Goal: Task Accomplishment & Management: Manage account settings

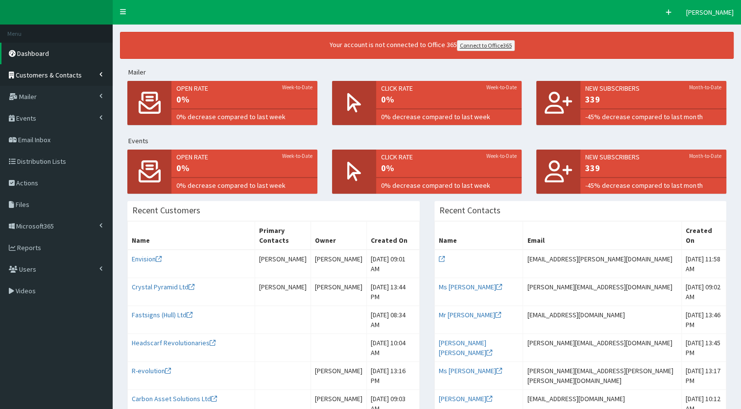
click at [47, 72] on span "Customers & Contacts" at bounding box center [49, 75] width 66 height 9
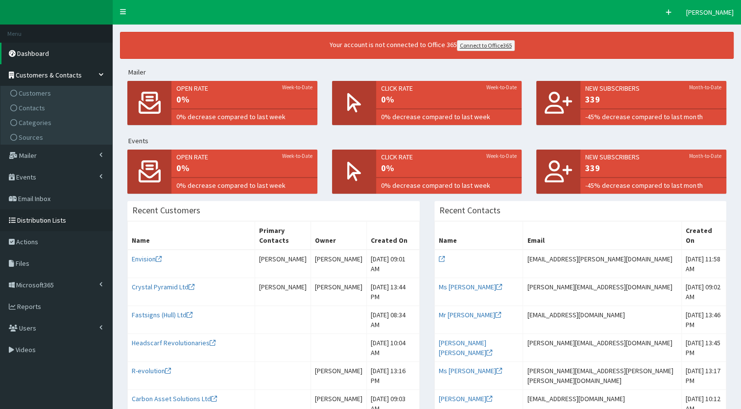
click at [43, 217] on span "Distribution Lists" at bounding box center [41, 220] width 49 height 9
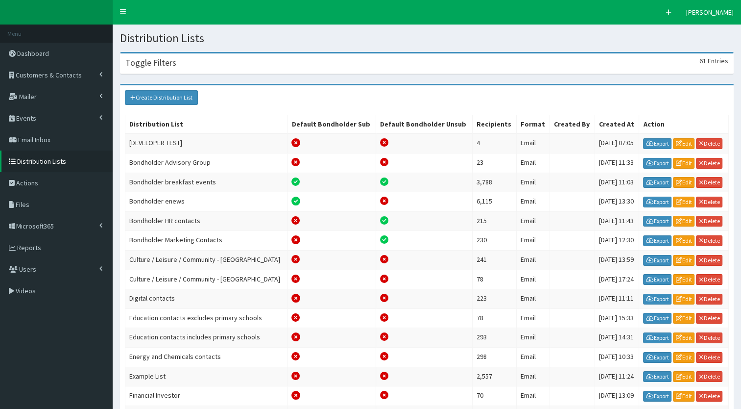
click at [193, 72] on div "Toggle Filters 61 Entries" at bounding box center [426, 63] width 613 height 20
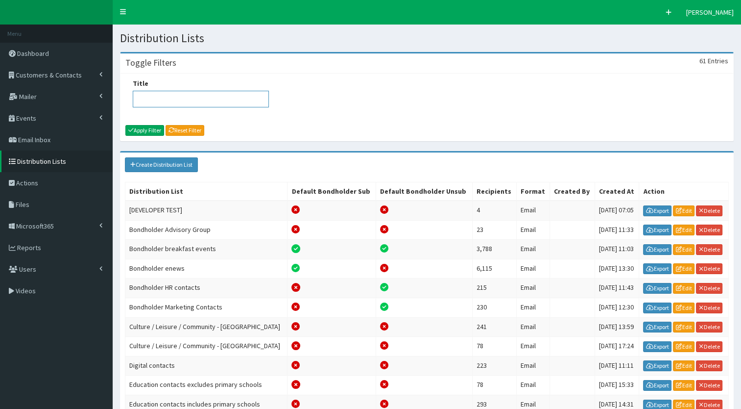
click at [182, 91] on input "Title" at bounding box center [201, 99] width 136 height 17
click at [222, 76] on div "Title Apply Filter Reset Filter" at bounding box center [426, 106] width 613 height 67
click at [215, 96] on input "Title" at bounding box center [201, 99] width 136 height 17
click at [51, 119] on link "Events" at bounding box center [56, 118] width 113 height 22
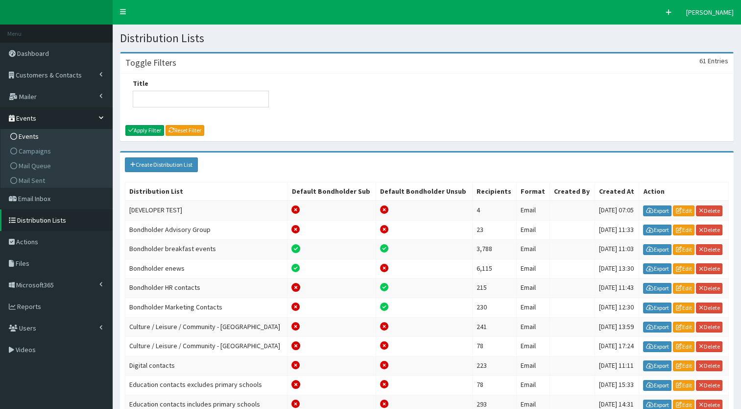
click at [31, 135] on span "Events" at bounding box center [29, 136] width 20 height 9
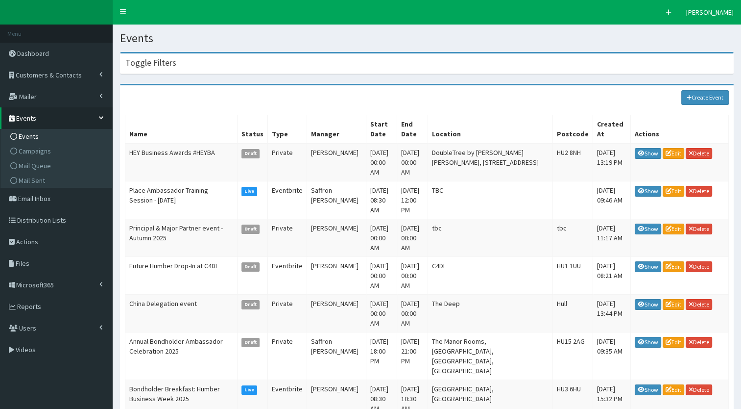
click at [184, 62] on div "Toggle Filters" at bounding box center [426, 63] width 613 height 20
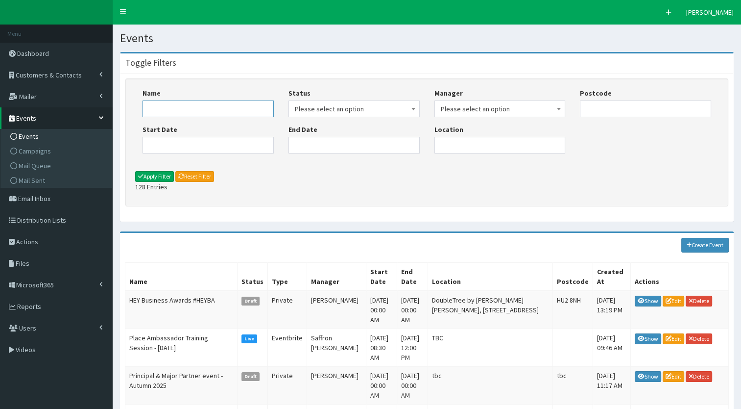
click at [181, 113] on input "Name" at bounding box center [208, 108] width 131 height 17
type input "freedom"
click at [161, 172] on button "Apply Filter" at bounding box center [154, 176] width 39 height 11
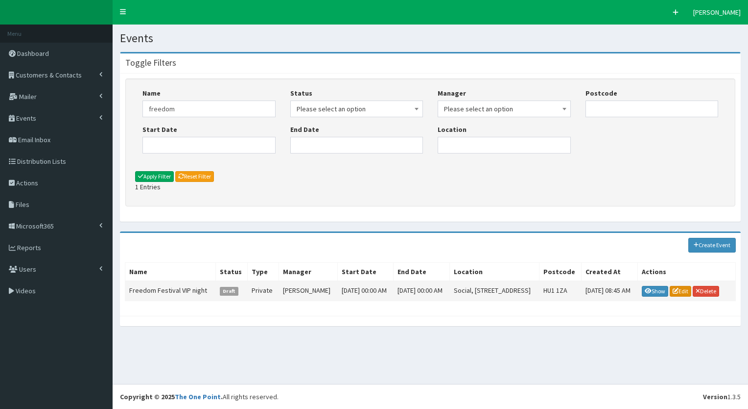
click at [680, 289] on link "Edit" at bounding box center [681, 291] width 22 height 11
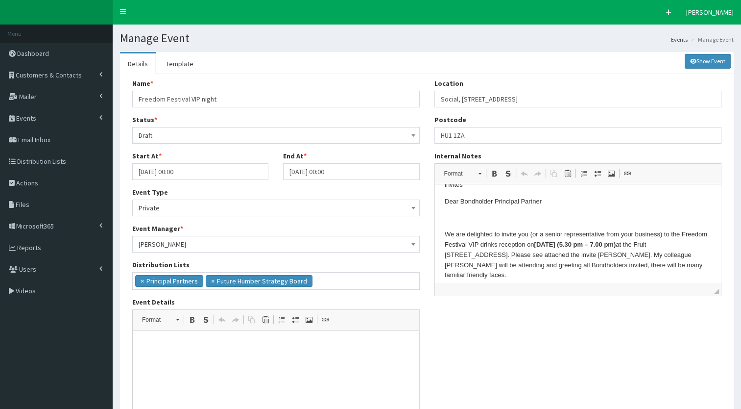
scroll to position [106, 0]
